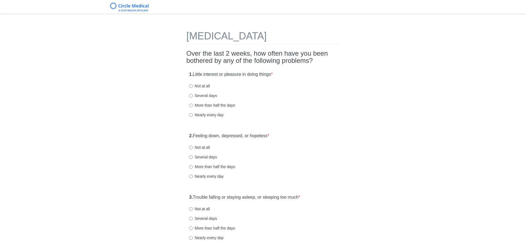
click at [201, 86] on label "Not at all" at bounding box center [199, 86] width 21 height 6
click at [193, 86] on input "Not at all" at bounding box center [191, 86] width 4 height 4
radio input "true"
click at [200, 147] on label "Not at all" at bounding box center [199, 148] width 21 height 6
click at [193, 147] on input "Not at all" at bounding box center [191, 148] width 4 height 4
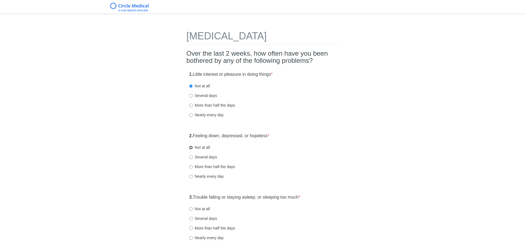
radio input "true"
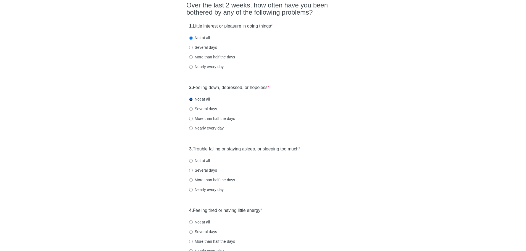
scroll to position [83, 0]
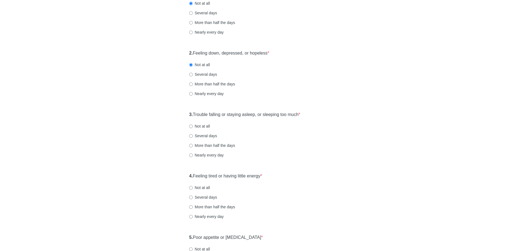
click at [205, 136] on label "Several days" at bounding box center [203, 136] width 28 height 6
click at [193, 136] on input "Several days" at bounding box center [191, 136] width 4 height 4
radio input "true"
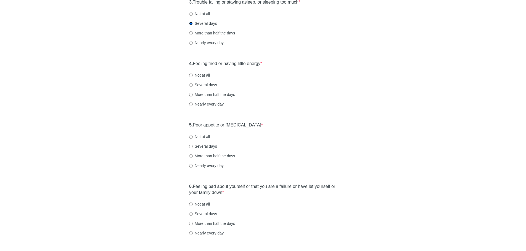
scroll to position [194, 0]
click at [205, 87] on label "Several days" at bounding box center [203, 87] width 28 height 6
click at [193, 87] on input "Several days" at bounding box center [191, 87] width 4 height 4
radio input "true"
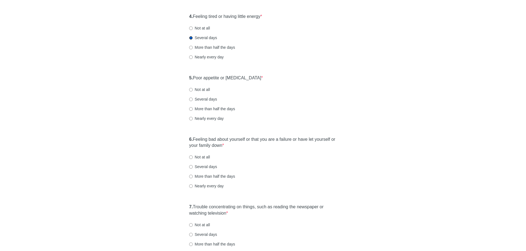
scroll to position [249, 0]
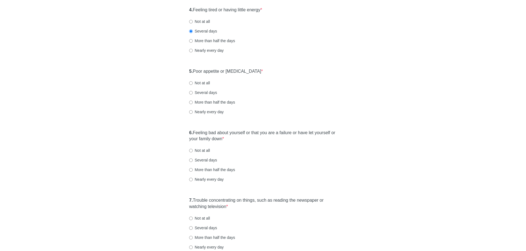
click at [203, 84] on label "Not at all" at bounding box center [199, 83] width 21 height 6
click at [193, 84] on input "Not at all" at bounding box center [191, 83] width 4 height 4
radio input "true"
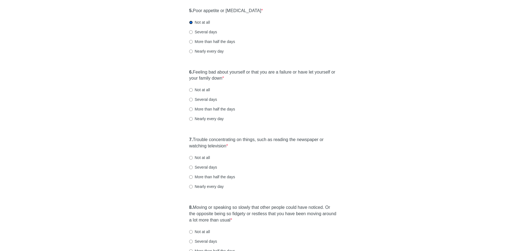
scroll to position [304, 0]
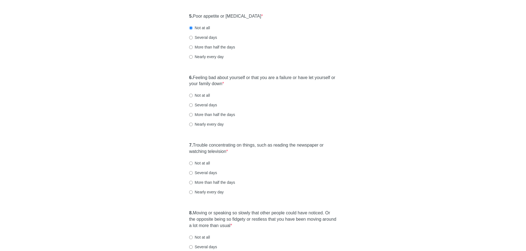
click at [197, 96] on label "Not at all" at bounding box center [199, 96] width 21 height 6
click at [193, 96] on input "Not at all" at bounding box center [191, 96] width 4 height 4
radio input "true"
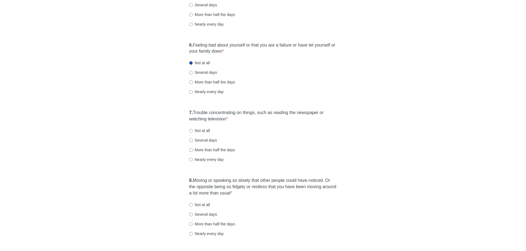
scroll to position [360, 0]
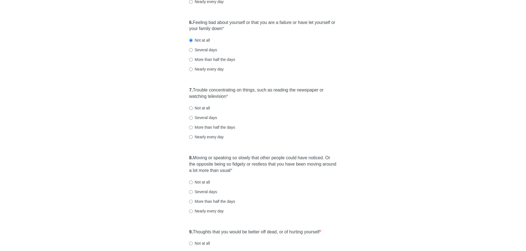
click at [209, 118] on label "Several days" at bounding box center [203, 118] width 28 height 6
click at [193, 118] on input "Several days" at bounding box center [191, 118] width 4 height 4
radio input "true"
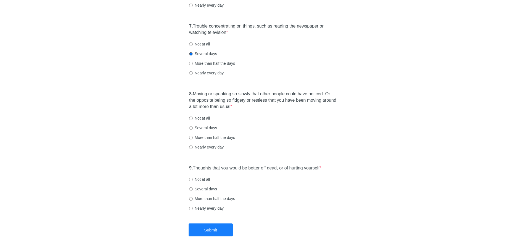
scroll to position [442, 0]
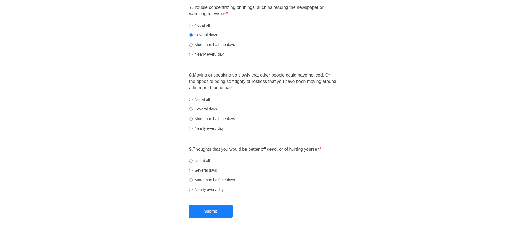
click at [203, 99] on label "Not at all" at bounding box center [199, 100] width 21 height 6
click at [193, 99] on input "Not at all" at bounding box center [191, 100] width 4 height 4
radio input "true"
click at [204, 161] on label "Not at all" at bounding box center [199, 161] width 21 height 6
click at [193, 161] on input "Not at all" at bounding box center [191, 161] width 4 height 4
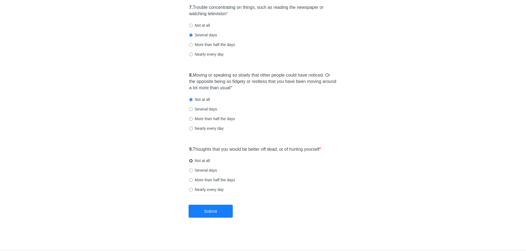
radio input "true"
click at [219, 210] on button "Submit" at bounding box center [211, 211] width 44 height 13
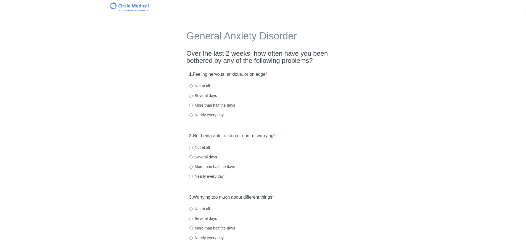
click at [208, 96] on label "Several days" at bounding box center [203, 96] width 28 height 6
click at [193, 96] on input "Several days" at bounding box center [191, 96] width 4 height 4
radio input "true"
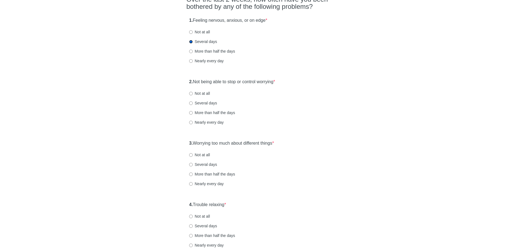
scroll to position [55, 0]
click at [200, 92] on label "Not at all" at bounding box center [199, 93] width 21 height 6
click at [193, 92] on input "Not at all" at bounding box center [191, 93] width 4 height 4
radio input "true"
click at [198, 153] on label "Not at all" at bounding box center [199, 154] width 21 height 6
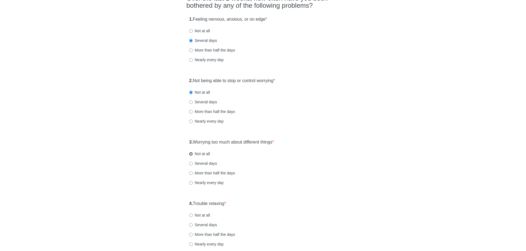
click at [193, 153] on input "Not at all" at bounding box center [191, 154] width 4 height 4
radio input "true"
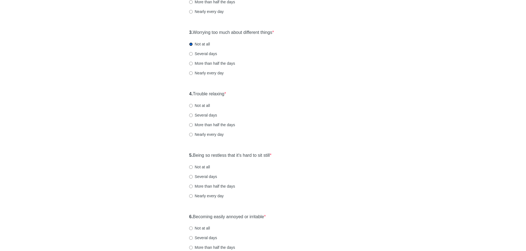
scroll to position [166, 0]
click at [201, 104] on label "Not at all" at bounding box center [199, 105] width 21 height 6
click at [193, 104] on input "Not at all" at bounding box center [191, 106] width 4 height 4
radio input "true"
click at [197, 167] on label "Not at all" at bounding box center [199, 167] width 21 height 6
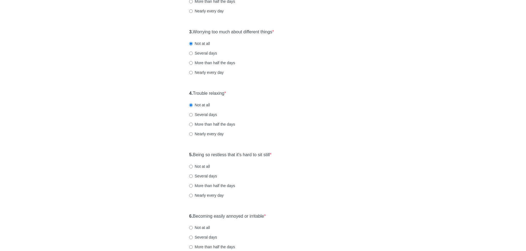
click at [193, 167] on input "Not at all" at bounding box center [191, 167] width 4 height 4
radio input "true"
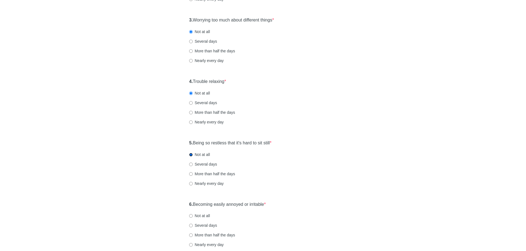
scroll to position [248, 0]
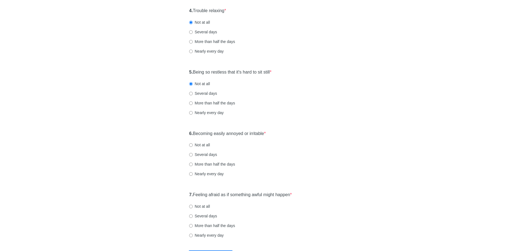
click at [203, 145] on label "Not at all" at bounding box center [199, 145] width 21 height 6
click at [193, 145] on input "Not at all" at bounding box center [191, 146] width 4 height 4
radio input "true"
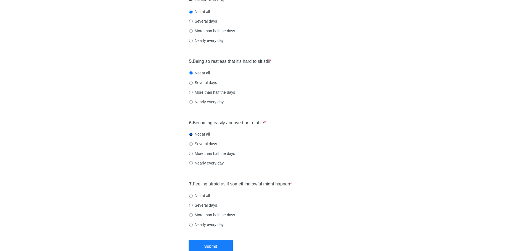
scroll to position [294, 0]
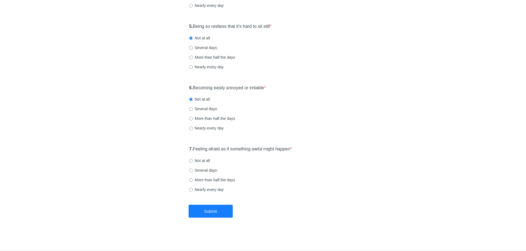
click at [205, 162] on label "Not at all" at bounding box center [199, 161] width 21 height 6
click at [193, 162] on input "Not at all" at bounding box center [191, 161] width 4 height 4
radio input "true"
click at [212, 209] on button "Submit" at bounding box center [211, 211] width 44 height 13
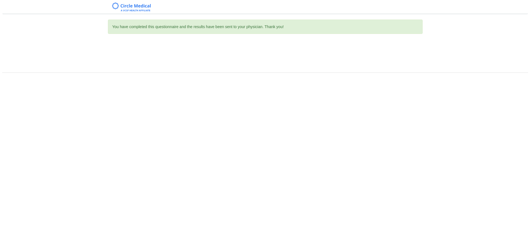
scroll to position [0, 0]
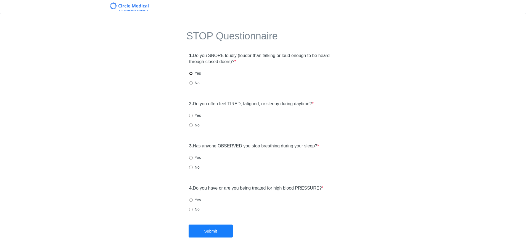
click at [192, 72] on input "Yes" at bounding box center [191, 74] width 4 height 4
radio input "true"
click at [192, 115] on input "Yes" at bounding box center [191, 116] width 4 height 4
radio input "true"
click at [192, 168] on input "No" at bounding box center [191, 168] width 4 height 4
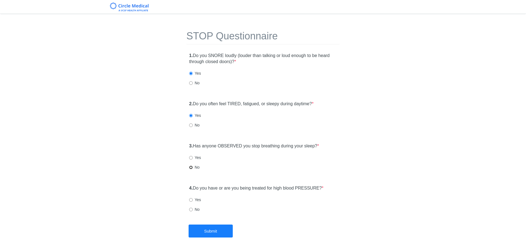
radio input "true"
click at [190, 208] on label "No" at bounding box center [194, 210] width 10 height 6
click at [190, 208] on input "No" at bounding box center [191, 210] width 4 height 4
radio input "true"
click at [216, 232] on button "Submit" at bounding box center [211, 231] width 44 height 13
